Goal: Navigation & Orientation: Find specific page/section

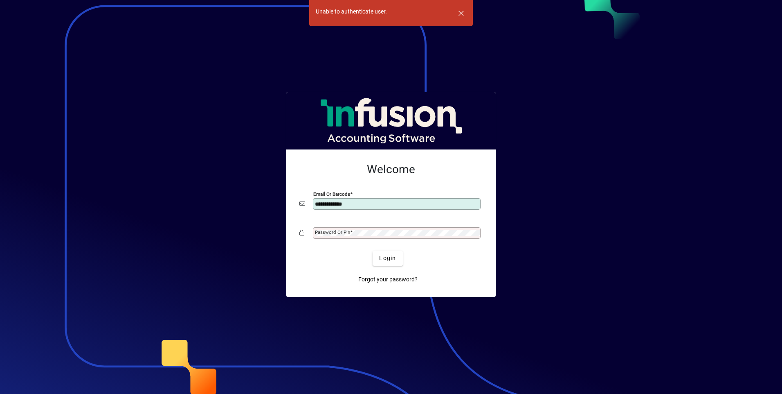
type input "**********"
click at [333, 233] on mat-label "Password or Pin" at bounding box center [332, 232] width 35 height 6
click at [373, 251] on button "Login" at bounding box center [388, 258] width 30 height 15
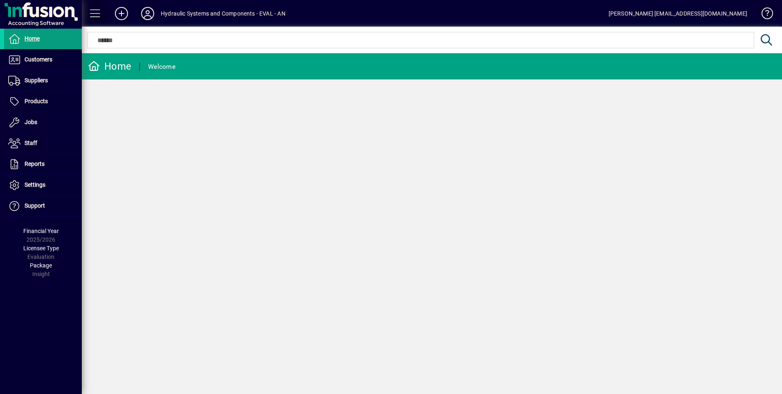
click at [97, 9] on span at bounding box center [96, 14] width 20 height 20
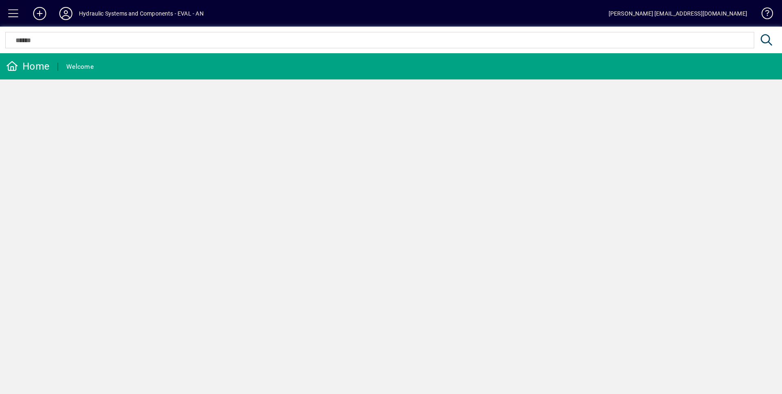
click at [11, 11] on span at bounding box center [14, 14] width 20 height 20
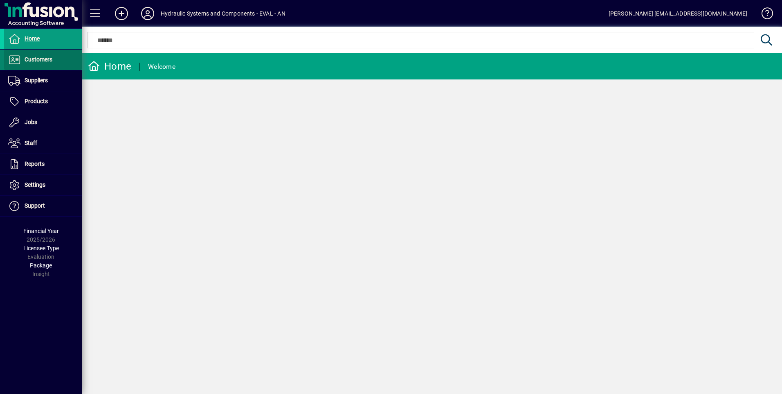
click at [51, 60] on span "Customers" at bounding box center [39, 59] width 28 height 7
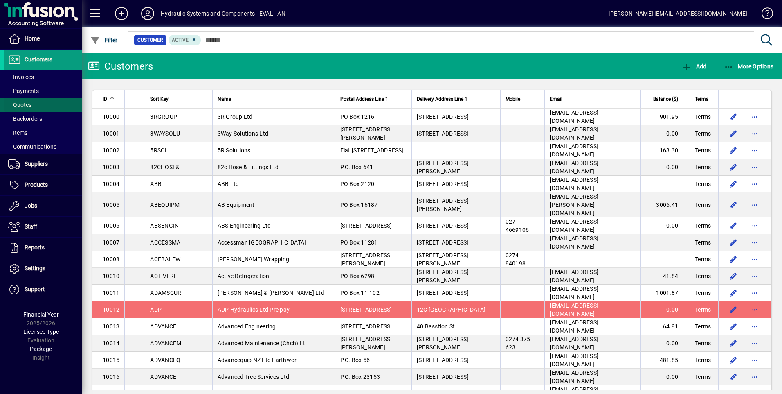
click at [44, 105] on span at bounding box center [43, 105] width 78 height 20
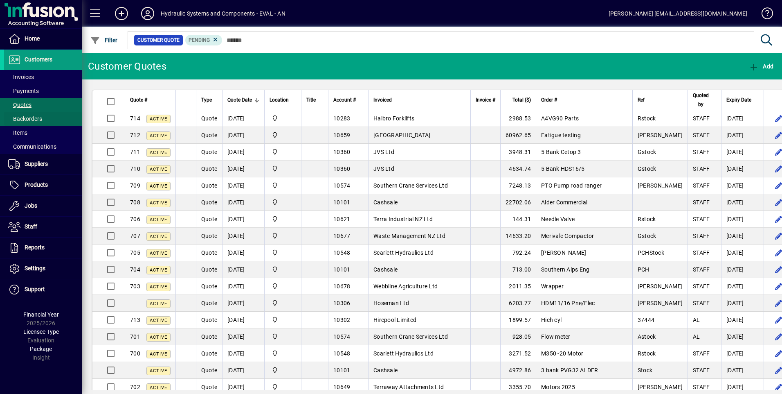
click at [32, 118] on span "Backorders" at bounding box center [25, 118] width 34 height 7
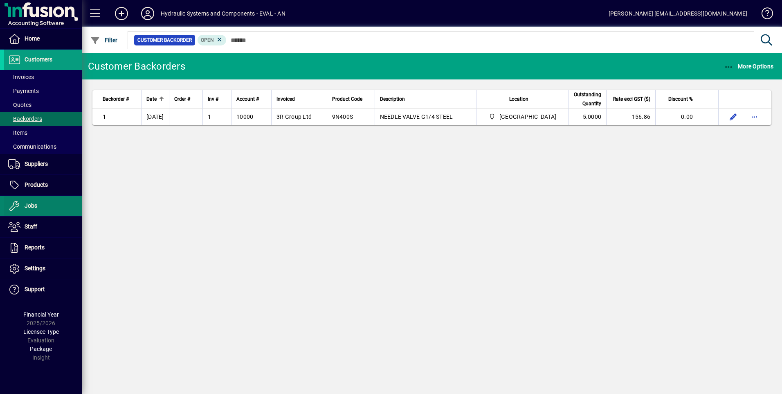
click at [57, 205] on span at bounding box center [43, 206] width 78 height 20
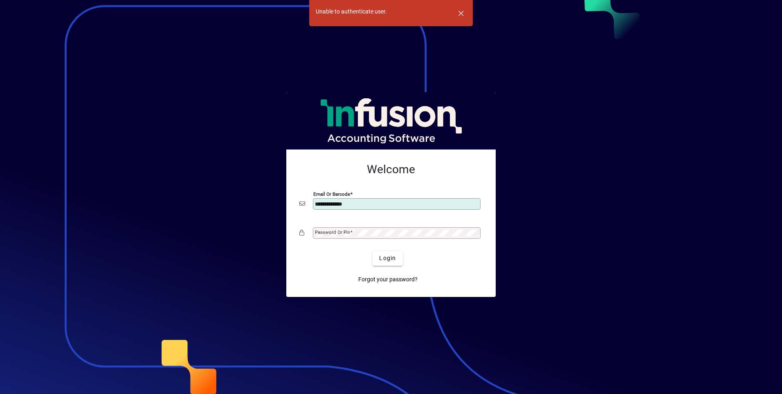
type input "**********"
click at [322, 232] on mat-label "Password or Pin" at bounding box center [332, 232] width 35 height 6
